Goal: Use online tool/utility

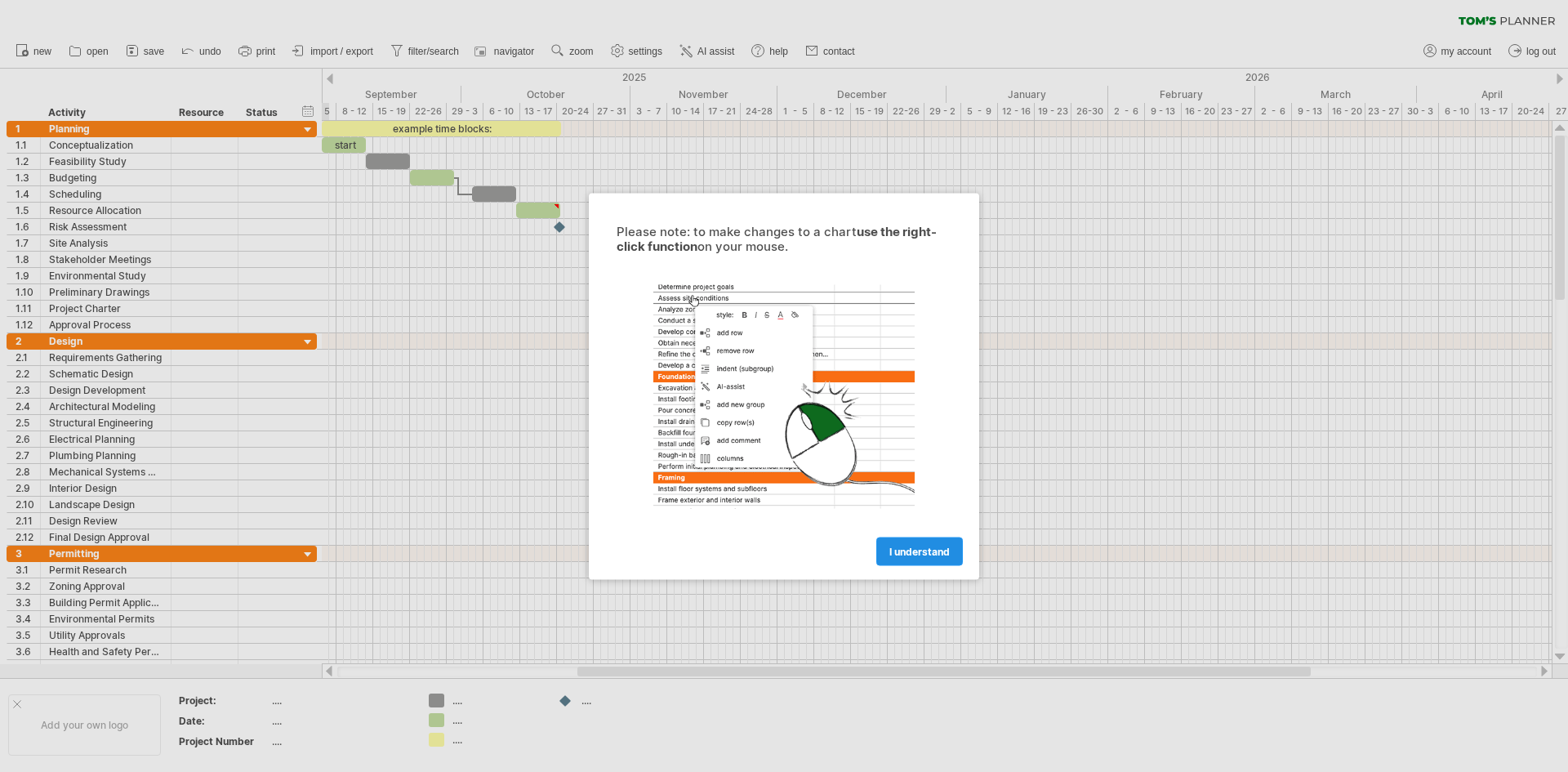
click at [932, 561] on link "I understand" at bounding box center [919, 551] width 87 height 29
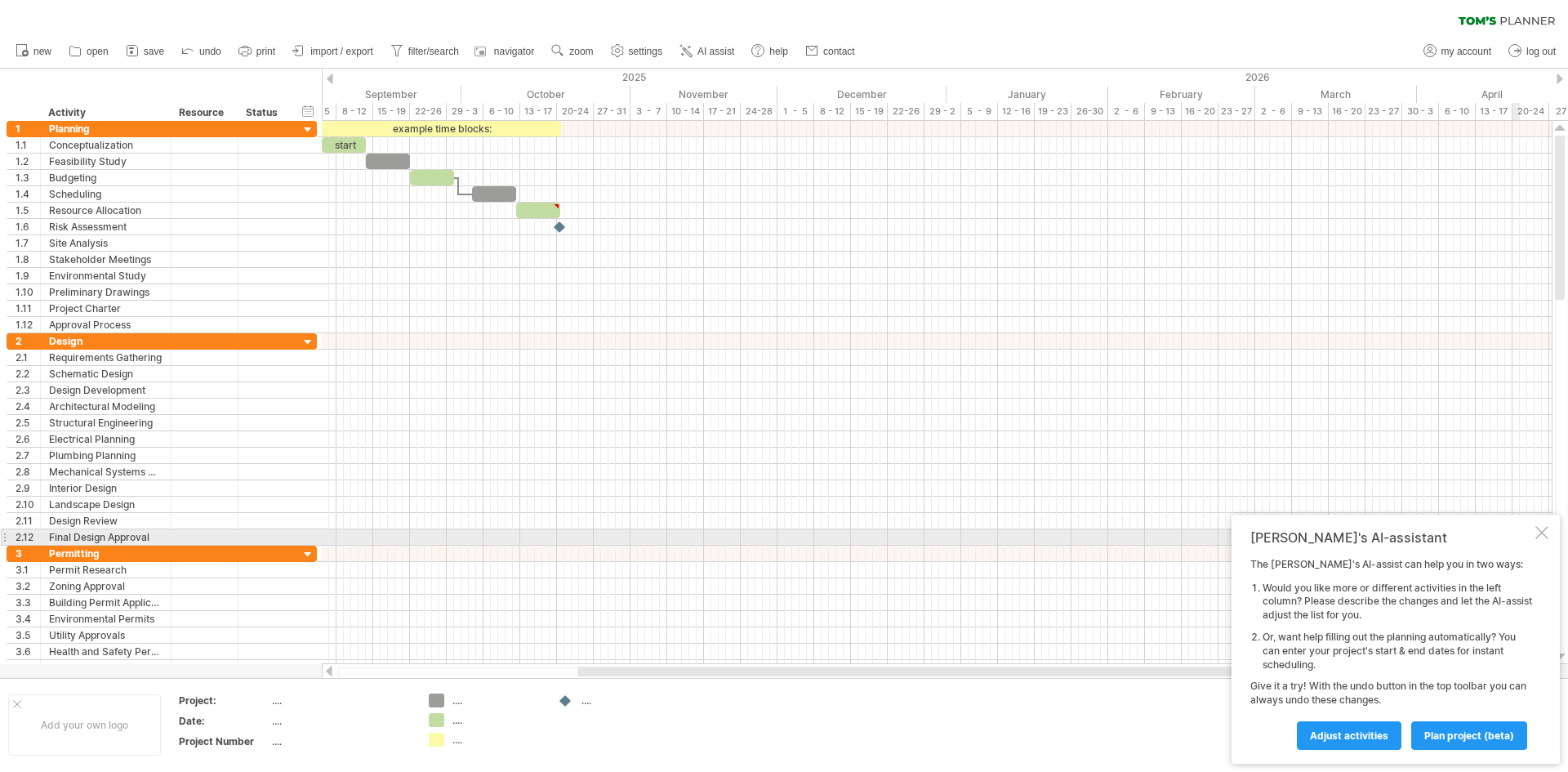
drag, startPoint x: 1545, startPoint y: 534, endPoint x: 867, endPoint y: 429, distance: 686.1
click at [1544, 534] on div at bounding box center [1542, 533] width 13 height 13
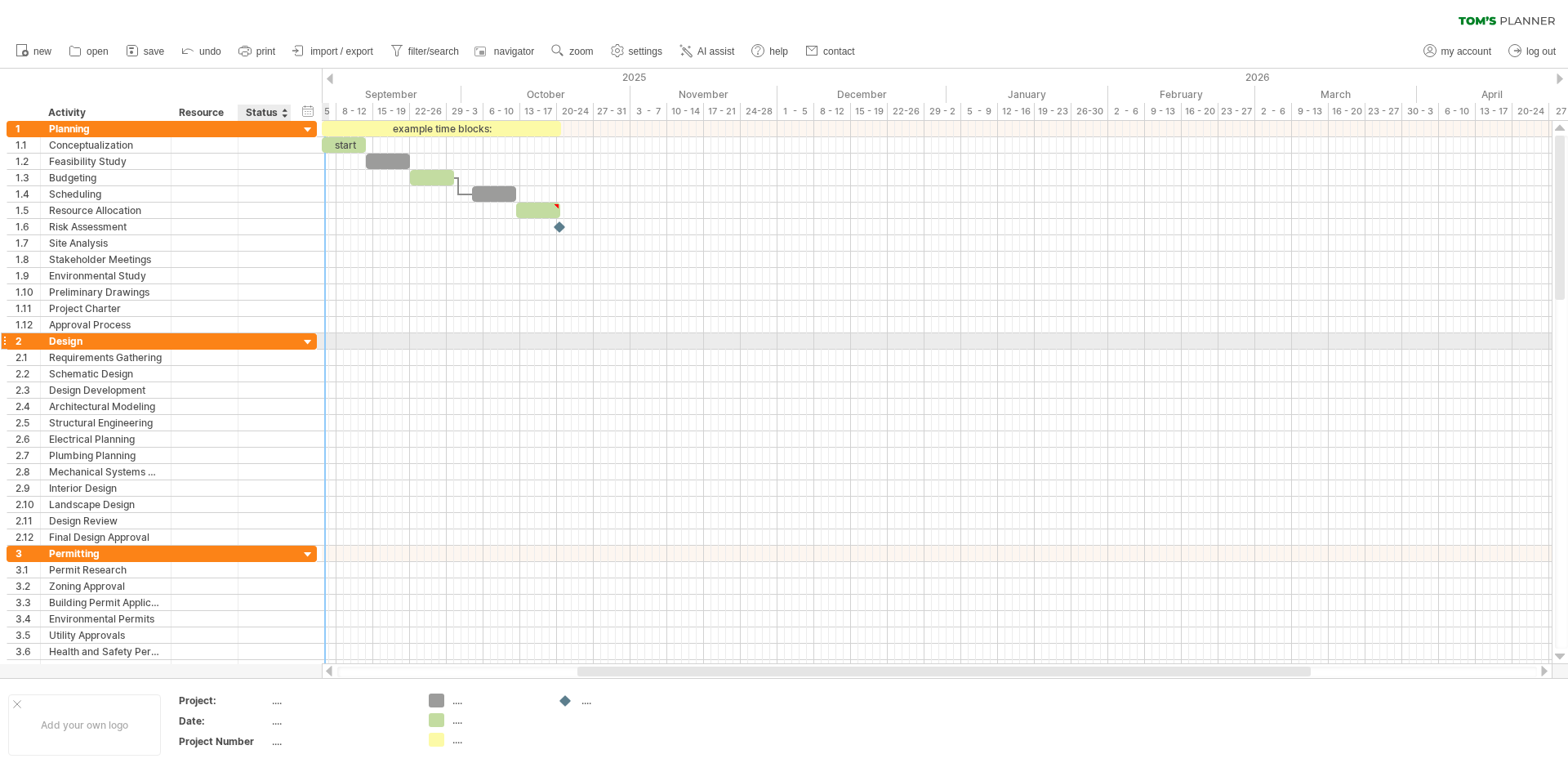
click at [307, 348] on div at bounding box center [308, 343] width 15 height 15
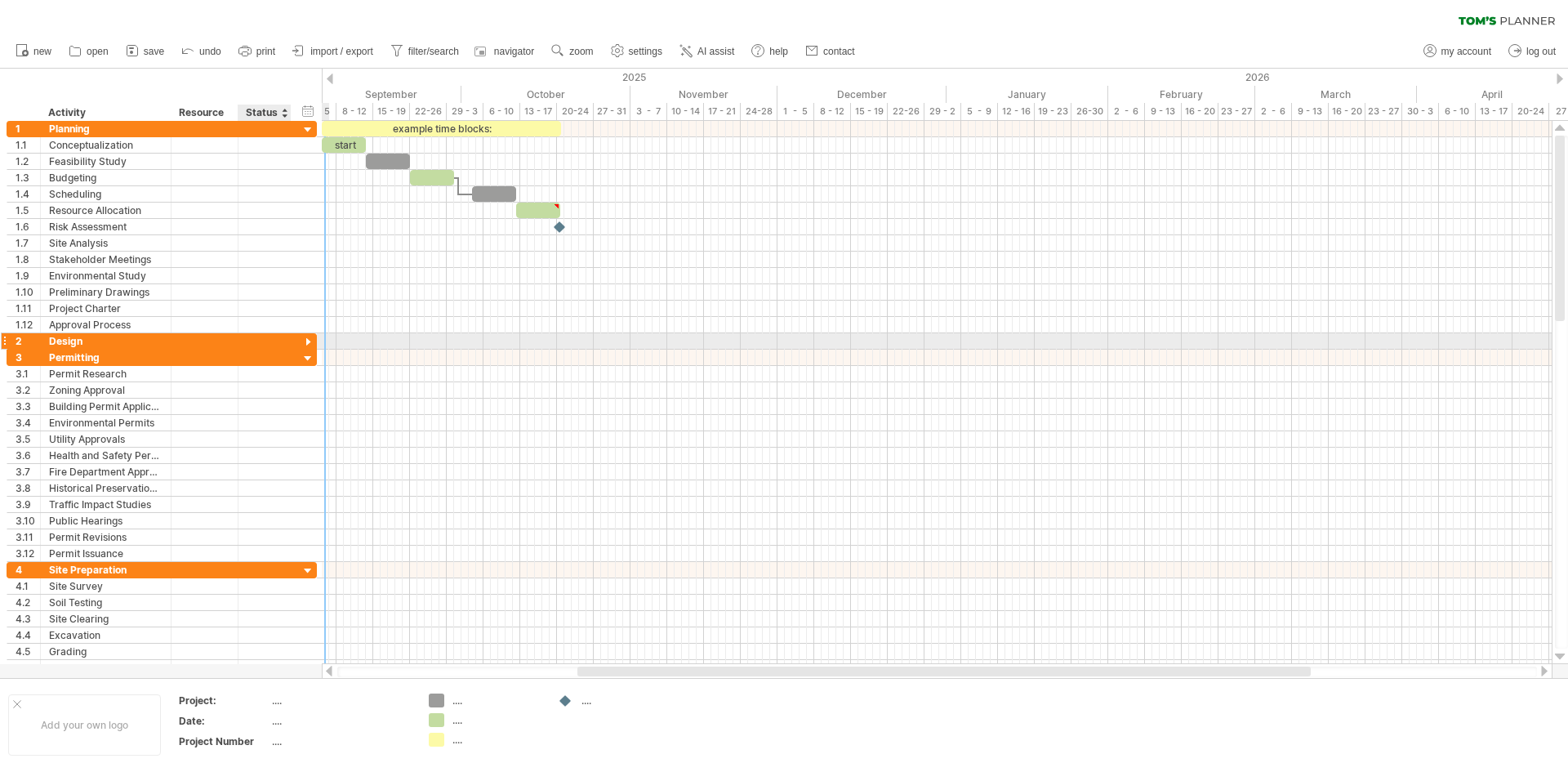
click at [308, 339] on div at bounding box center [308, 343] width 15 height 15
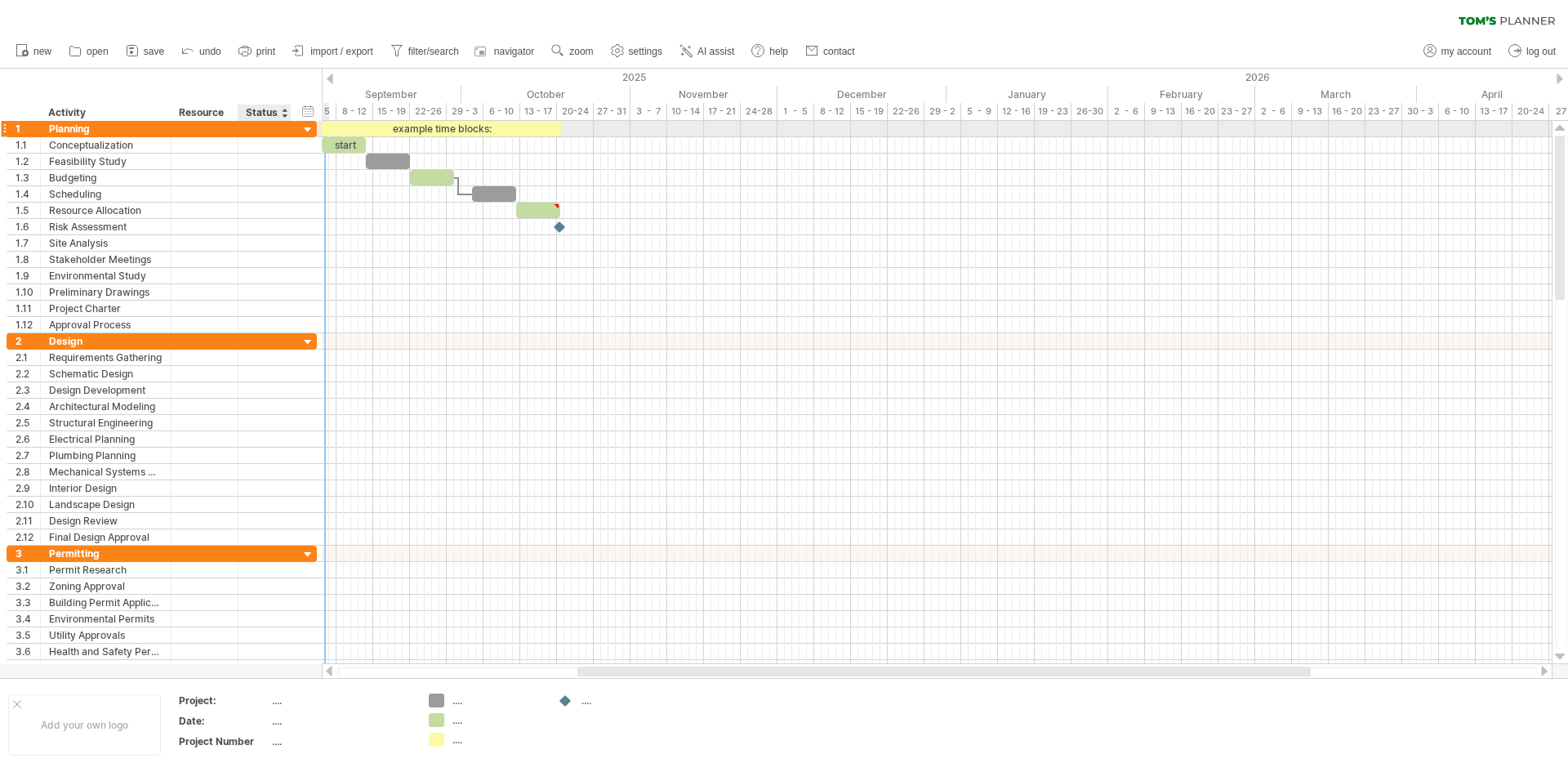
click at [306, 132] on div at bounding box center [308, 130] width 15 height 15
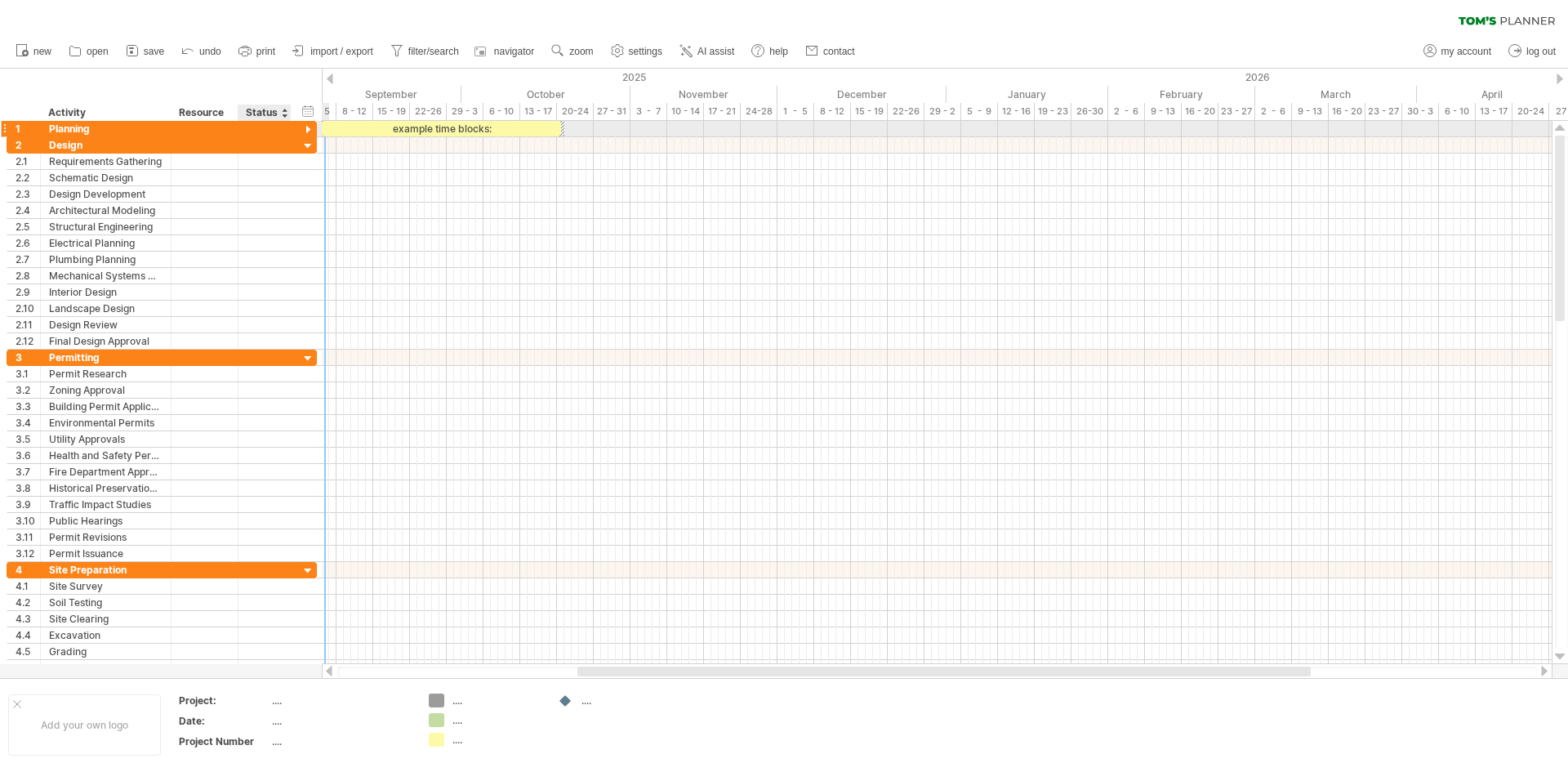
click at [306, 132] on div at bounding box center [308, 130] width 15 height 15
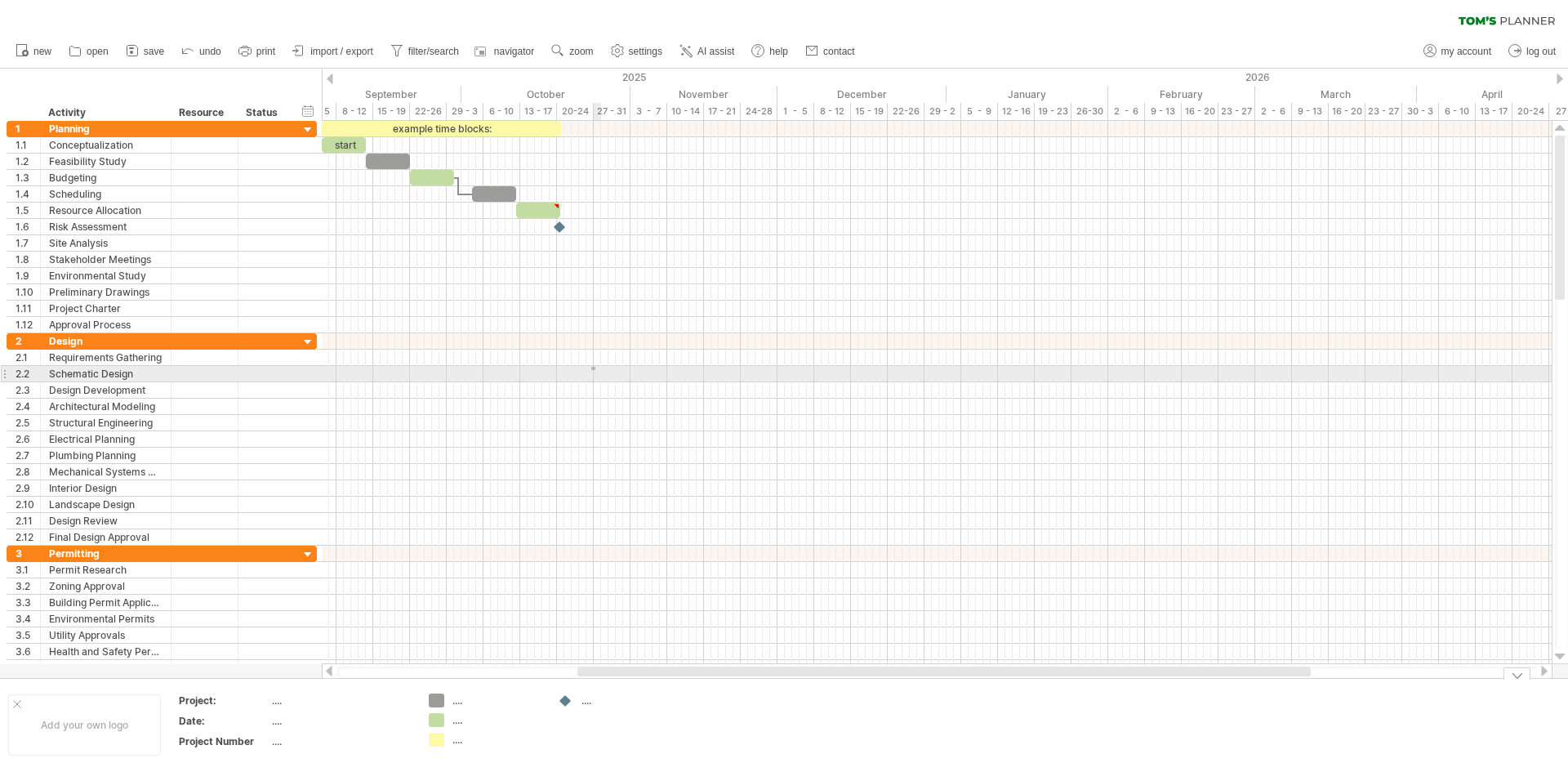
click at [595, 366] on div at bounding box center [936, 374] width 1230 height 16
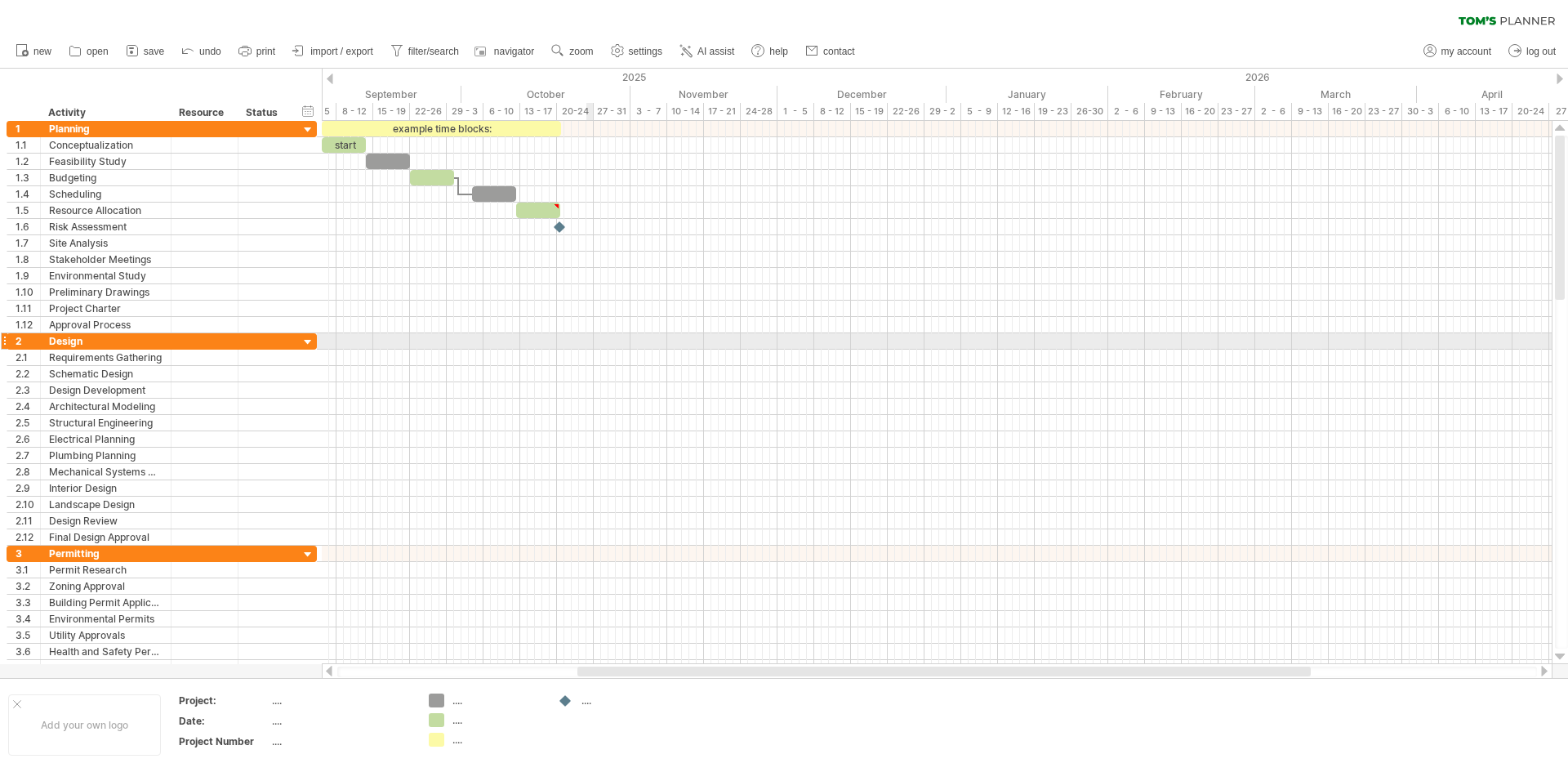
click at [599, 349] on div at bounding box center [936, 357] width 1230 height 16
click at [346, 341] on div at bounding box center [936, 341] width 1230 height 16
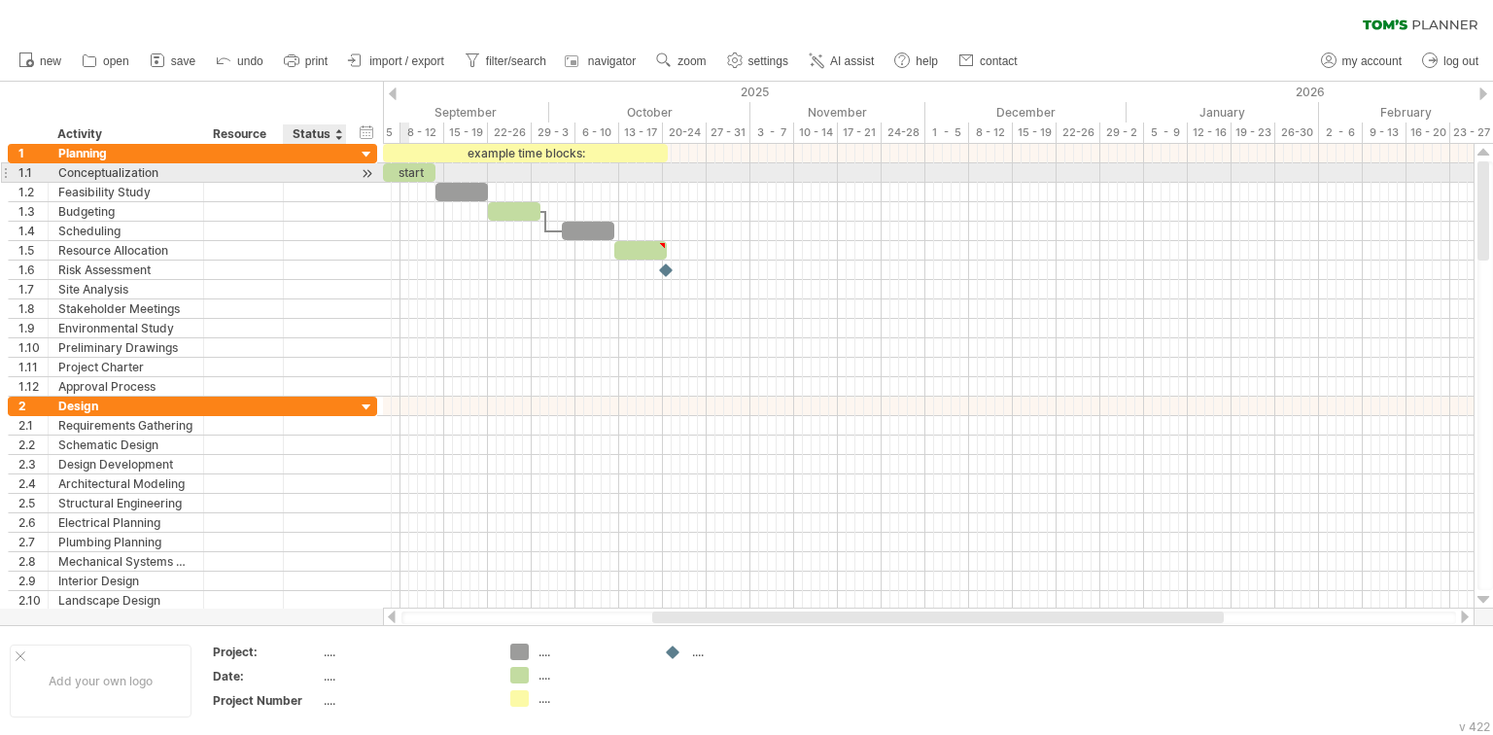
click at [368, 172] on div at bounding box center [367, 173] width 18 height 20
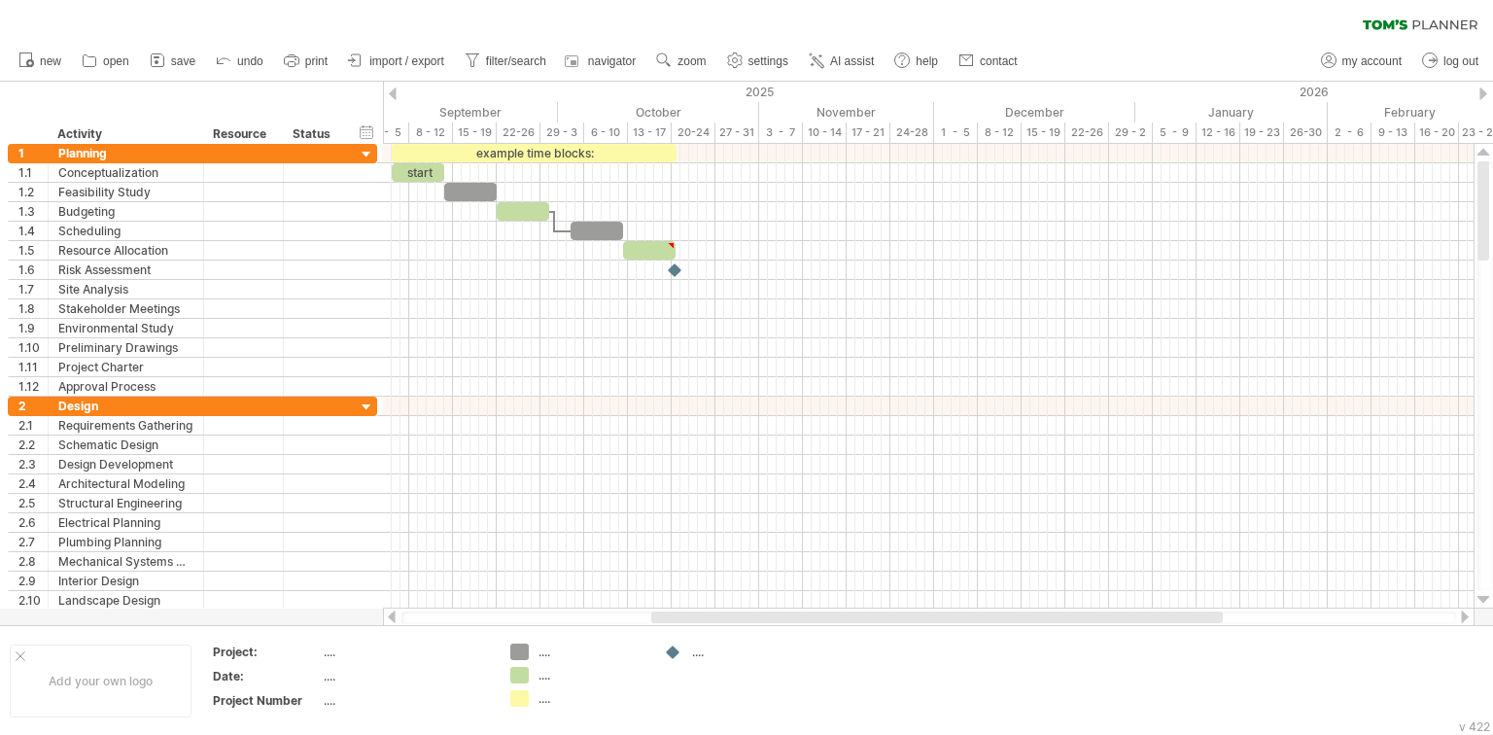
click at [1483, 98] on div at bounding box center [1484, 93] width 8 height 13
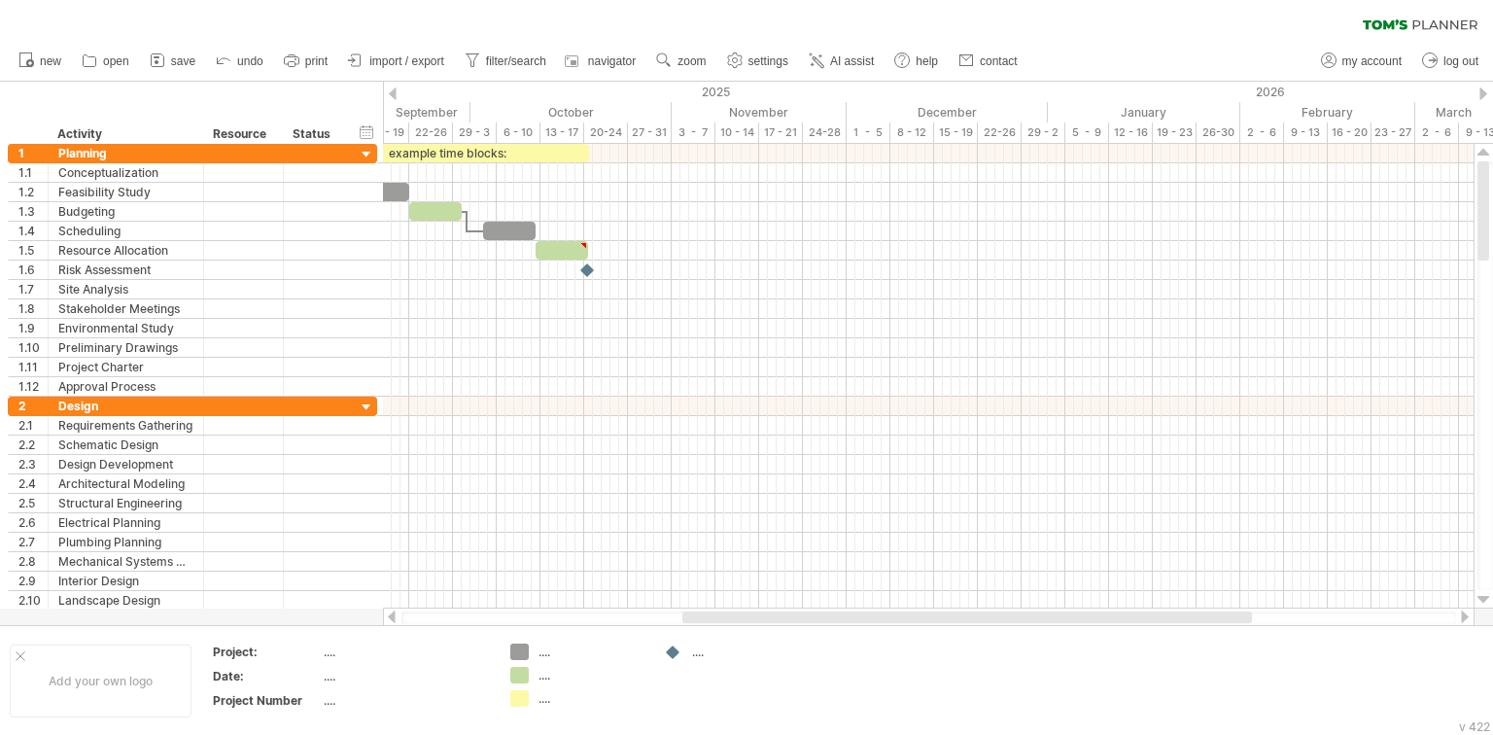
click at [1485, 93] on div at bounding box center [1484, 93] width 8 height 13
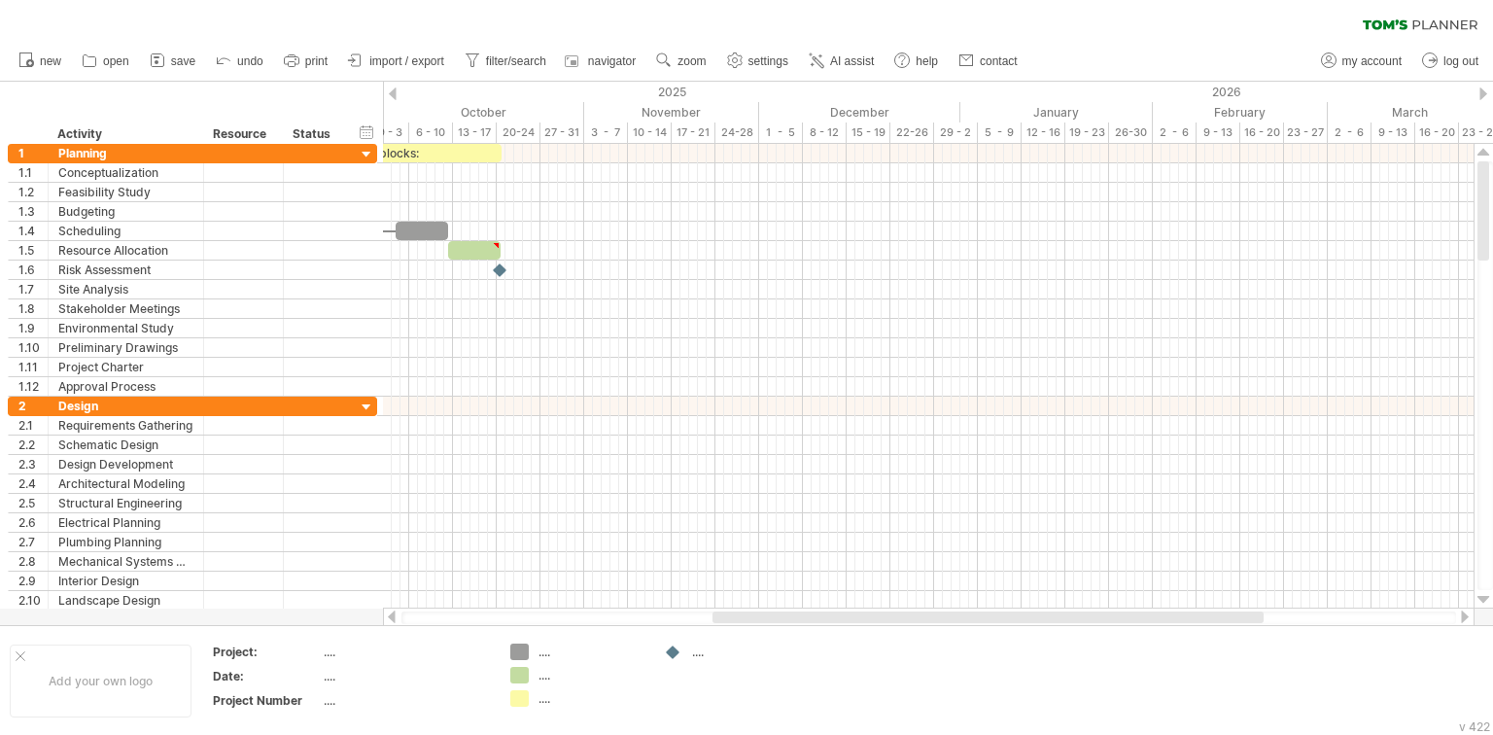
click at [1485, 93] on div at bounding box center [1484, 93] width 8 height 13
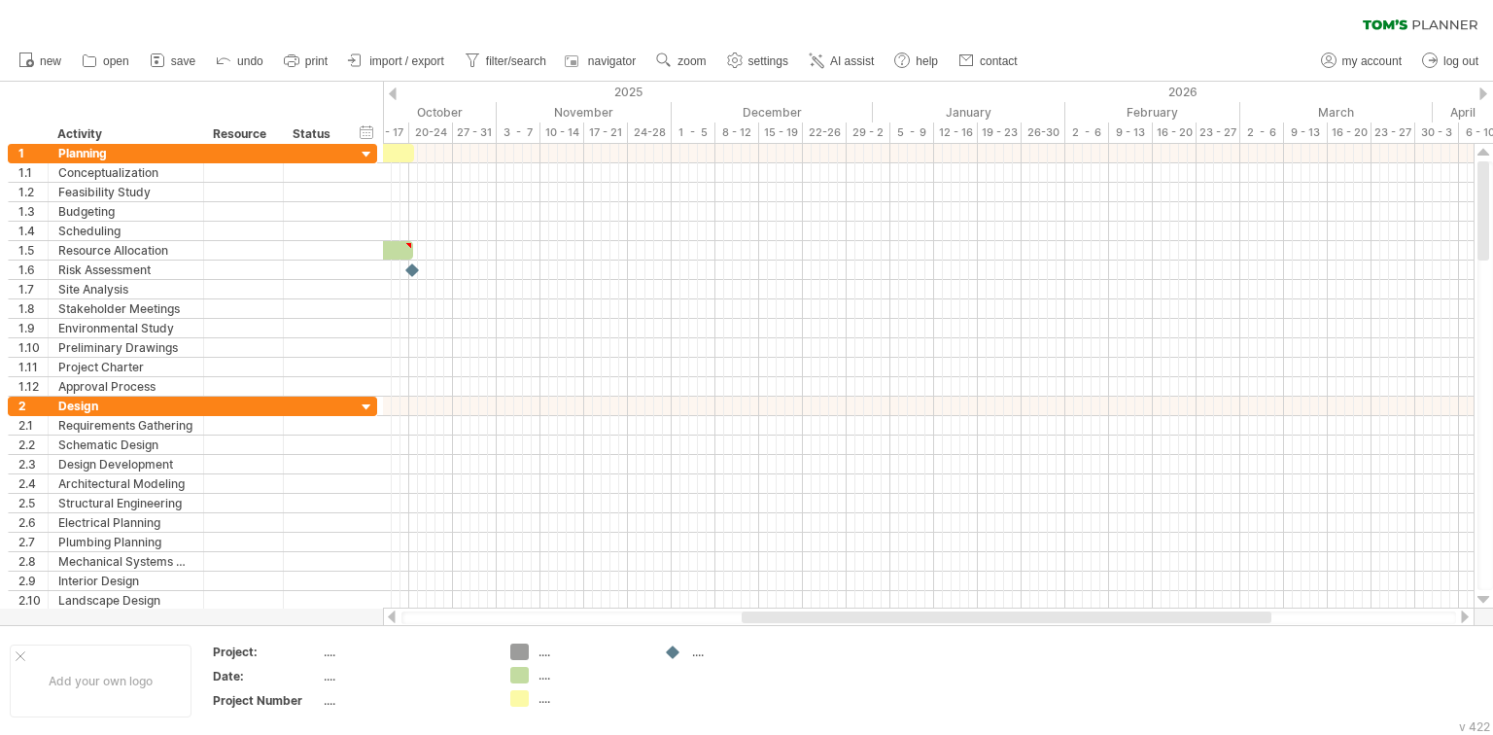
click at [1485, 93] on div at bounding box center [1484, 93] width 8 height 13
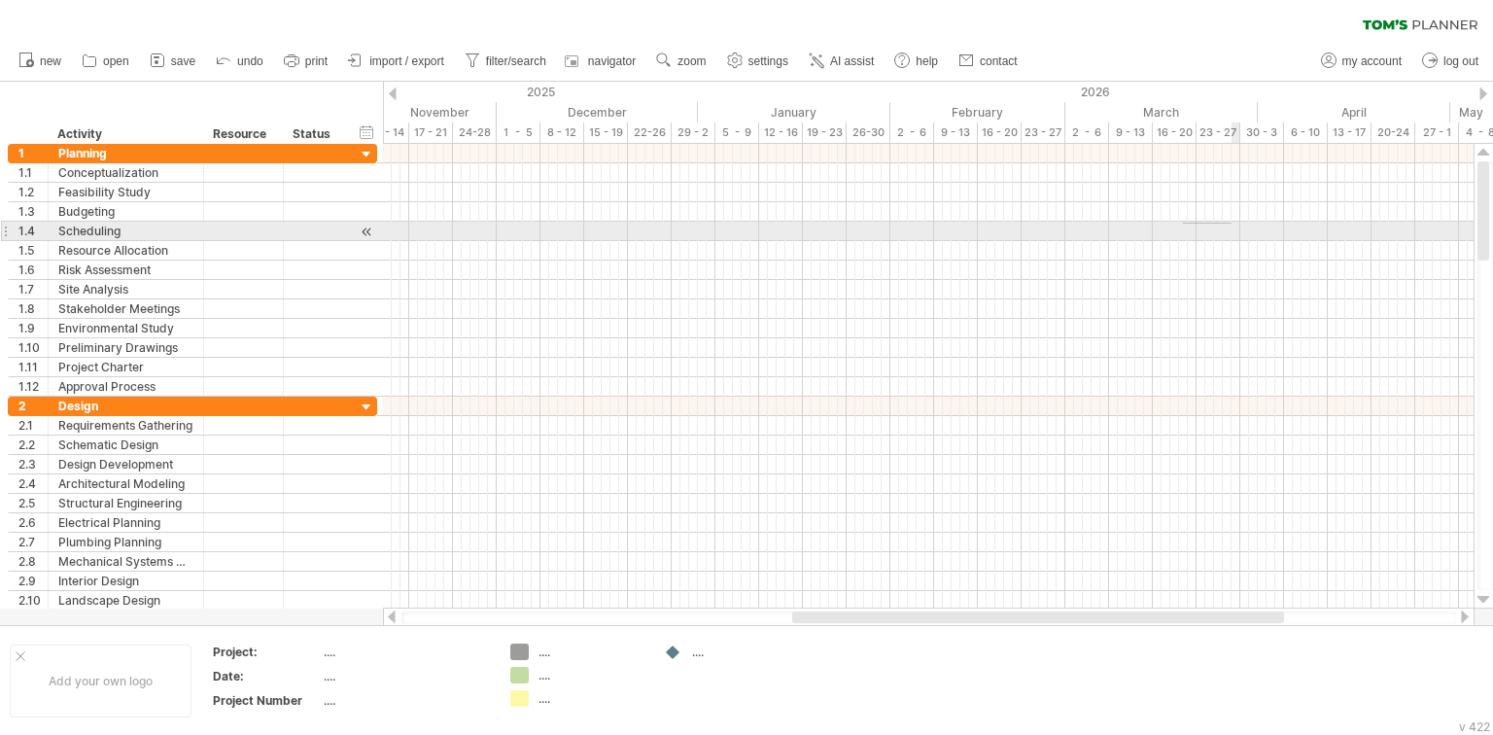
drag, startPoint x: 1187, startPoint y: 222, endPoint x: 1232, endPoint y: 224, distance: 44.8
click at [1232, 224] on div at bounding box center [928, 231] width 1091 height 19
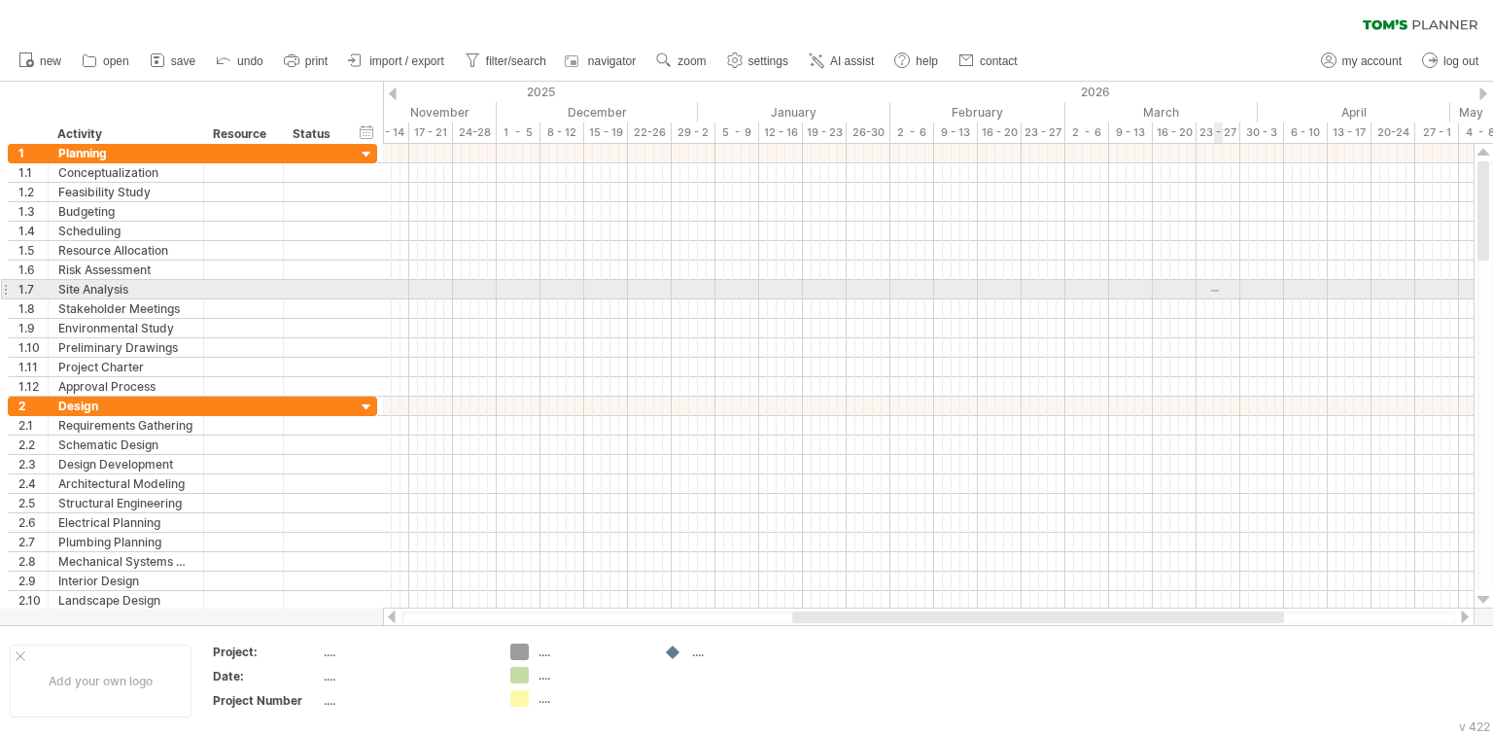
click at [1219, 290] on div at bounding box center [928, 289] width 1091 height 19
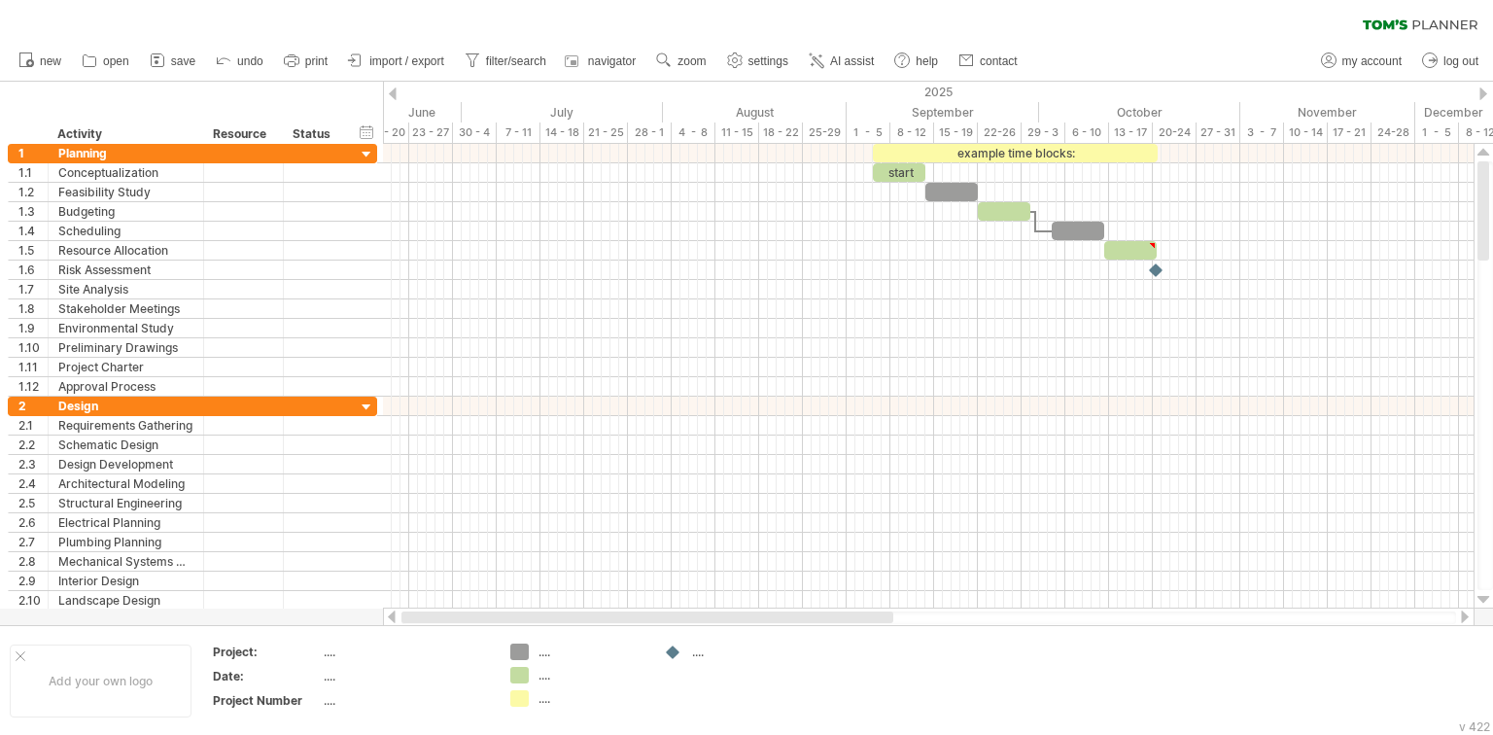
drag, startPoint x: 863, startPoint y: 613, endPoint x: 458, endPoint y: 608, distance: 405.5
click at [458, 608] on div at bounding box center [929, 617] width 1092 height 19
click at [844, 60] on span "AI assist" at bounding box center [852, 61] width 44 height 14
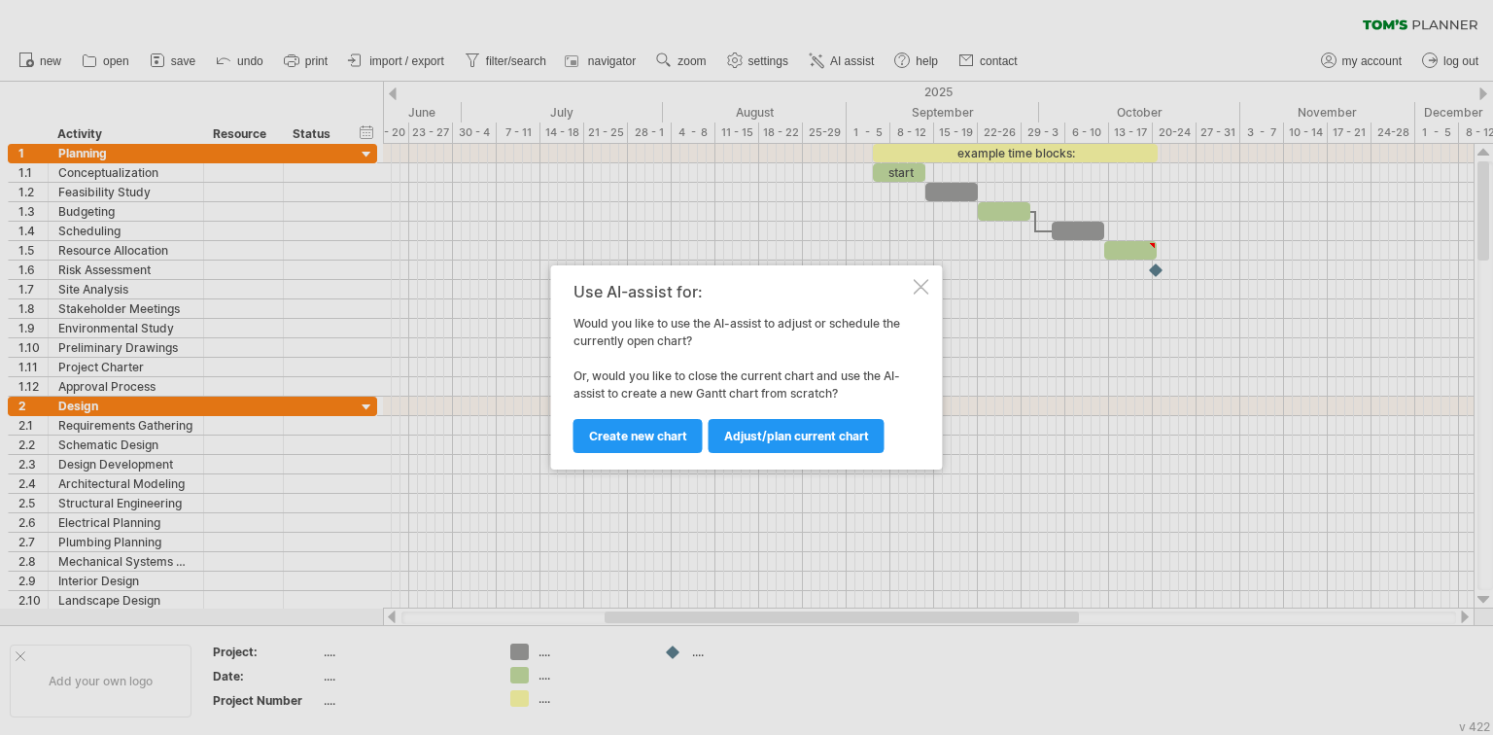
click at [927, 288] on div at bounding box center [922, 287] width 16 height 16
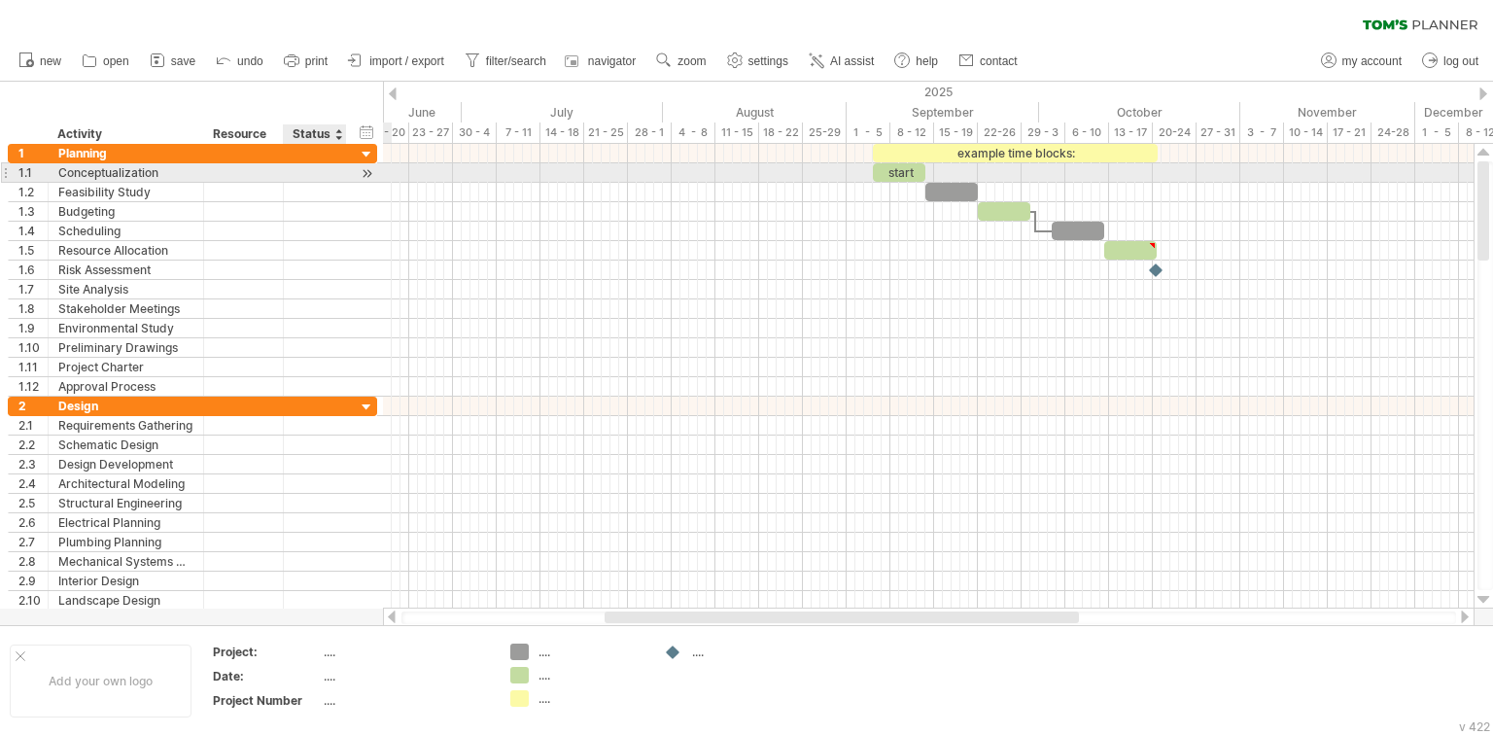
click at [370, 175] on div at bounding box center [367, 173] width 18 height 20
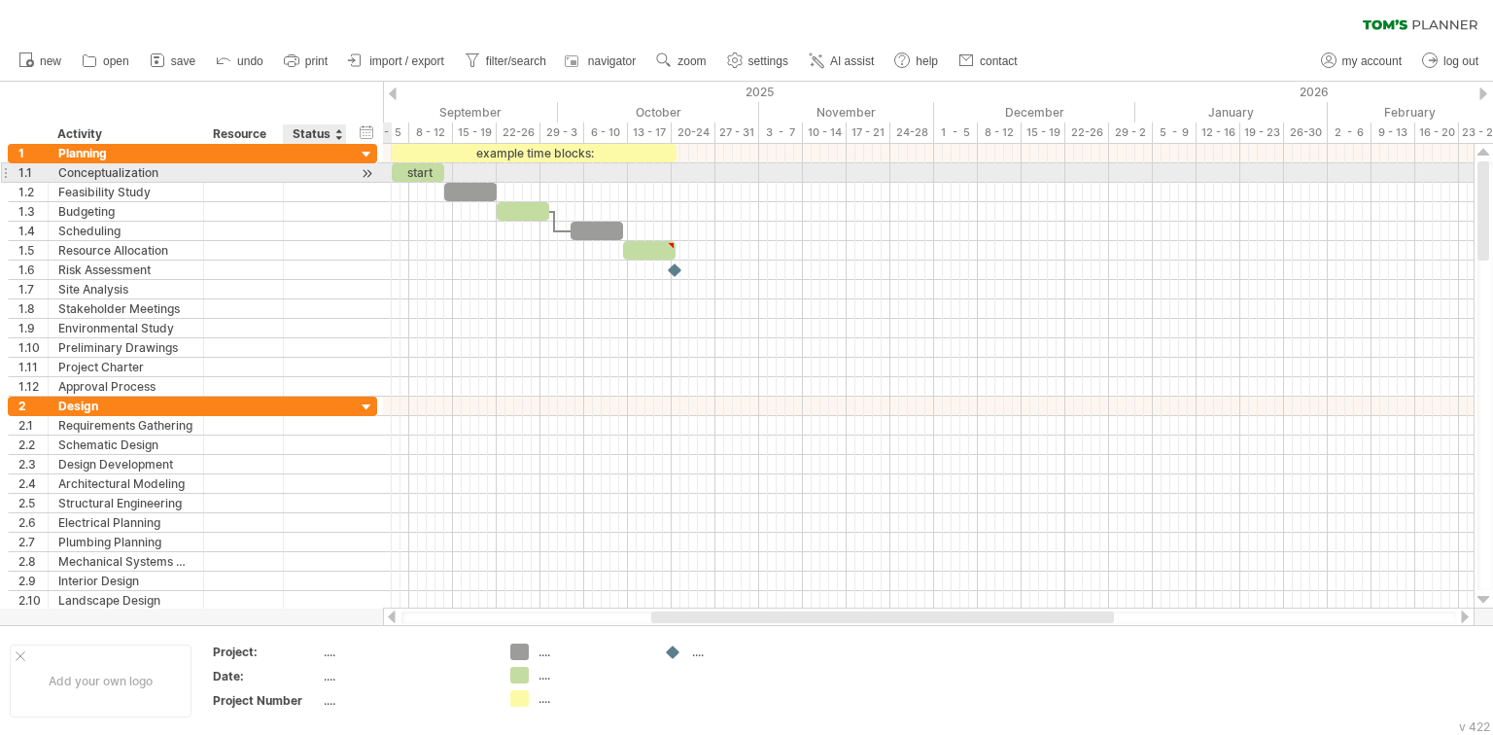
click at [370, 175] on div at bounding box center [367, 173] width 18 height 20
